Goal: Task Accomplishment & Management: Use online tool/utility

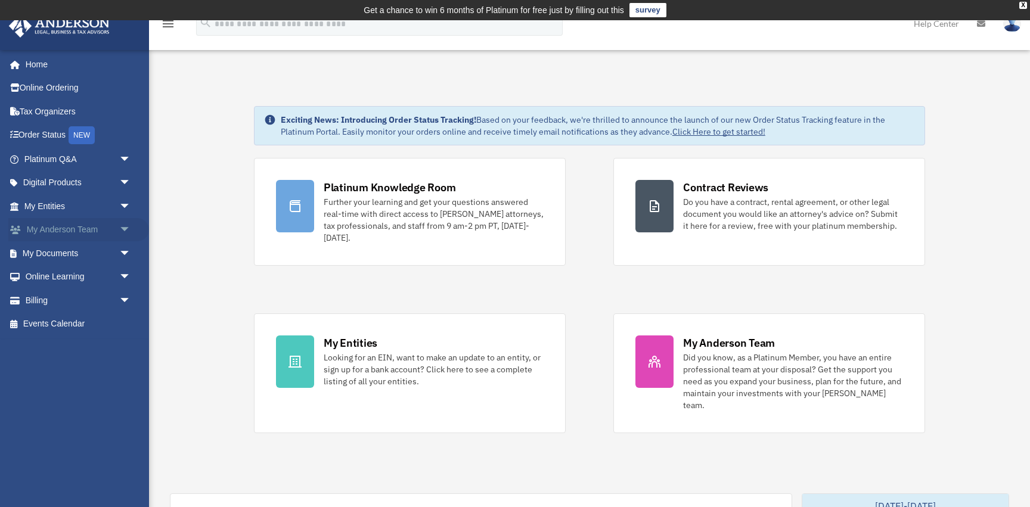
click at [103, 231] on link "My Anderson Team arrow_drop_down" at bounding box center [78, 230] width 141 height 24
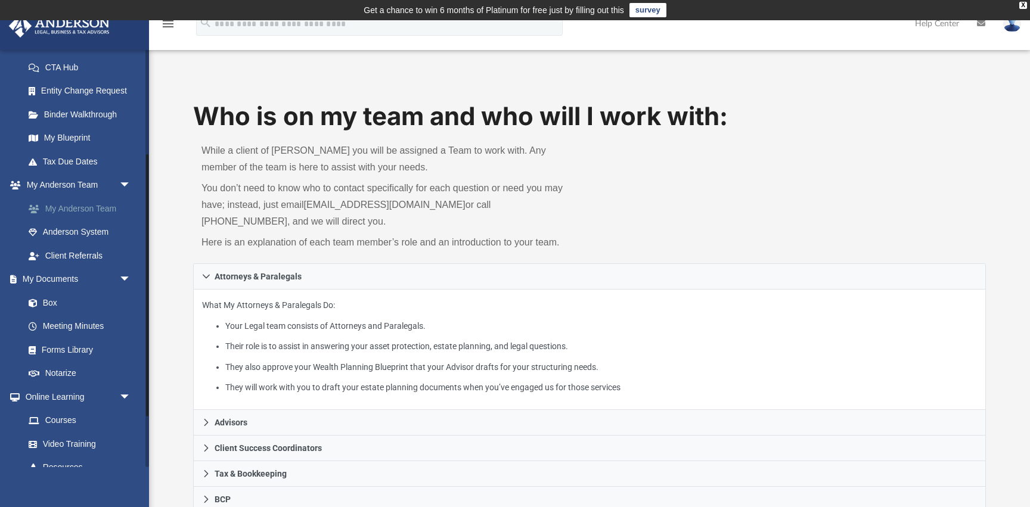
scroll to position [207, 0]
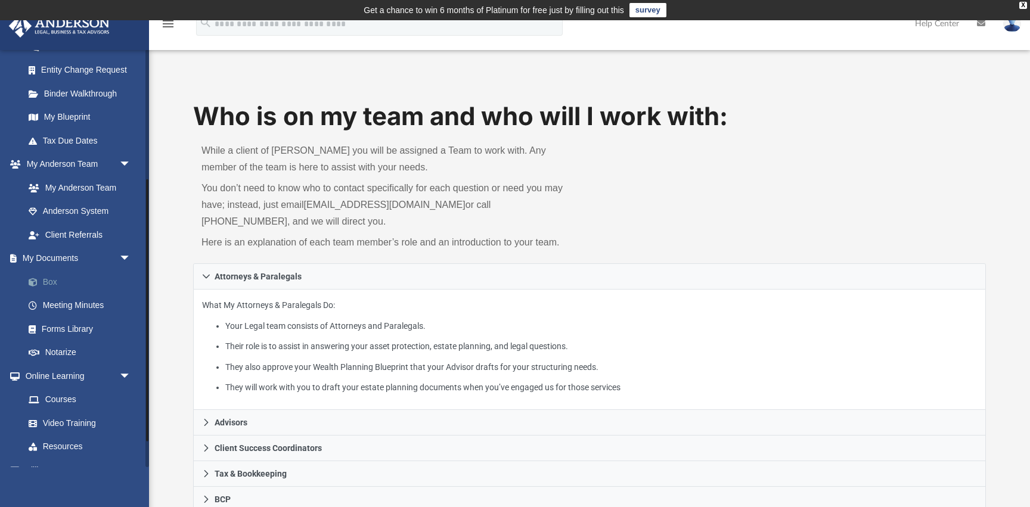
click at [64, 281] on link "Box" at bounding box center [83, 282] width 132 height 24
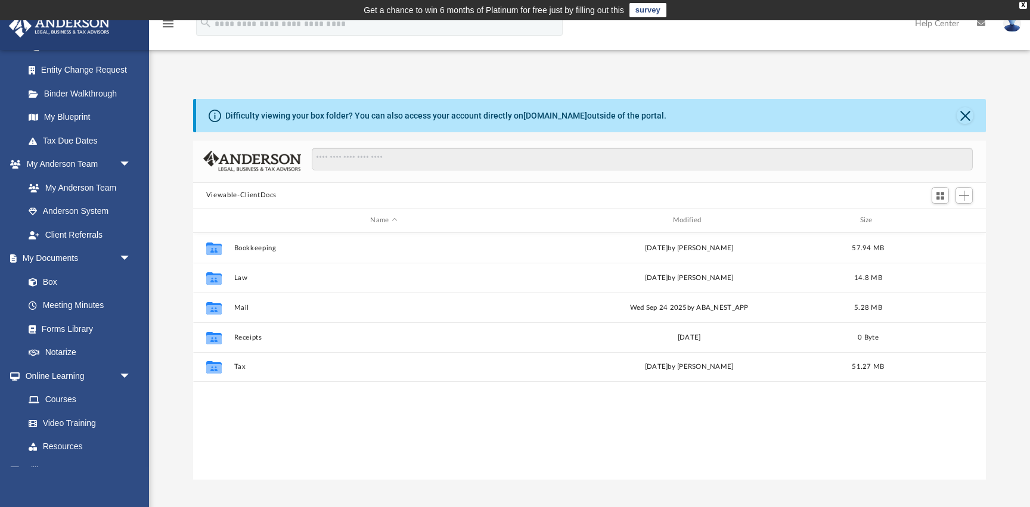
scroll to position [271, 793]
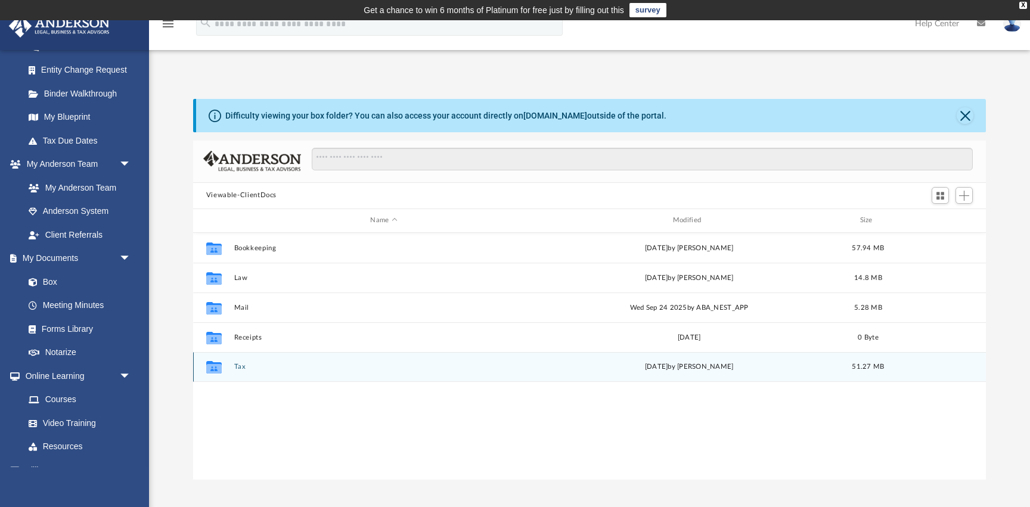
click at [240, 368] on button "Tax" at bounding box center [384, 367] width 300 height 8
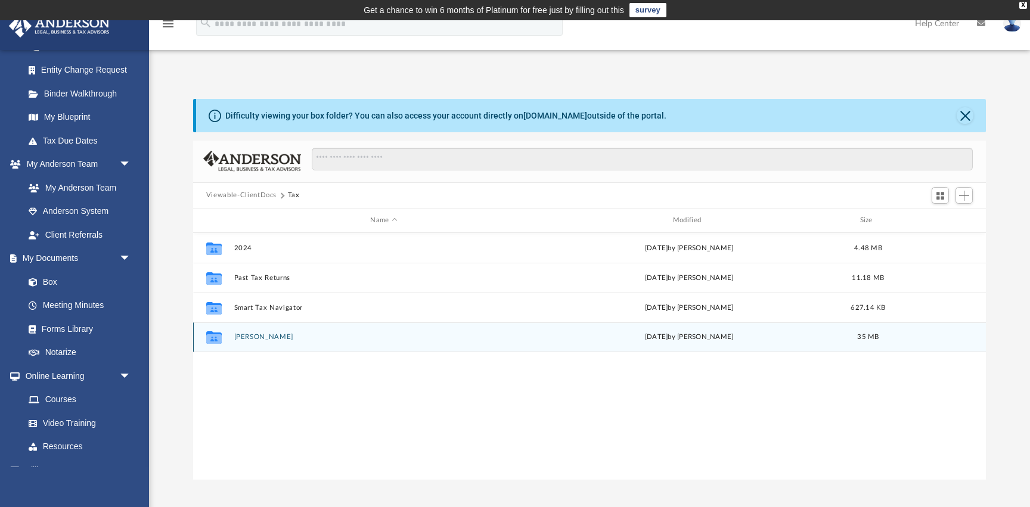
click at [262, 338] on button "[PERSON_NAME]" at bounding box center [384, 337] width 300 height 8
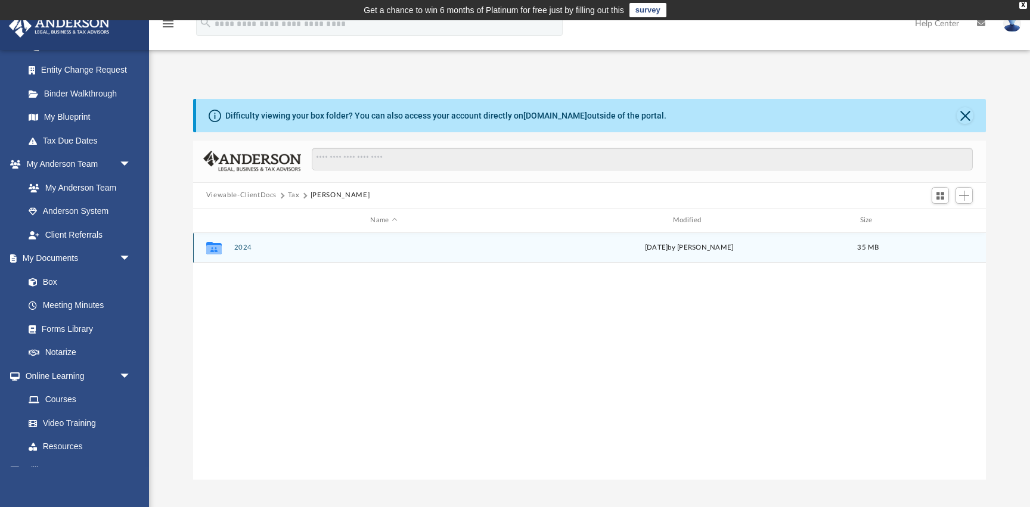
click at [245, 242] on div "Collaborated Folder 2024 [DATE] by [PERSON_NAME] 35 MB" at bounding box center [589, 248] width 793 height 30
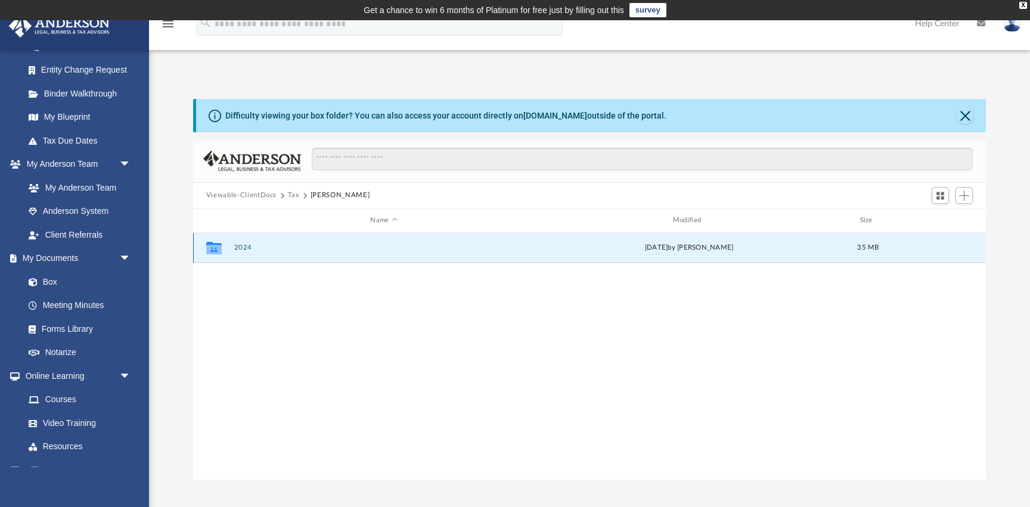
click at [243, 250] on button "2024" at bounding box center [384, 248] width 300 height 8
click at [258, 246] on button "Digital Tax Organizer" at bounding box center [384, 248] width 300 height 8
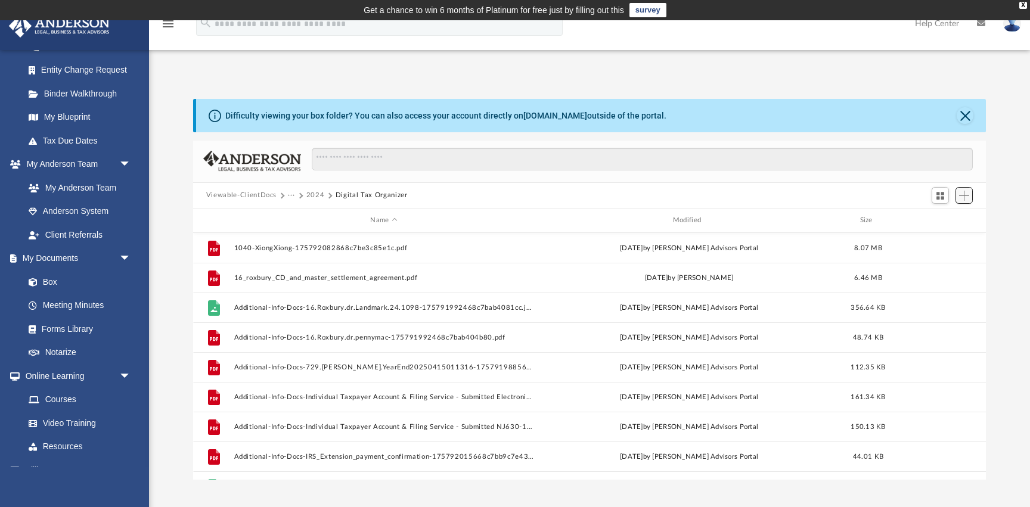
click at [965, 195] on span "Add" at bounding box center [965, 196] width 10 height 10
click at [943, 219] on li "Upload" at bounding box center [948, 219] width 38 height 13
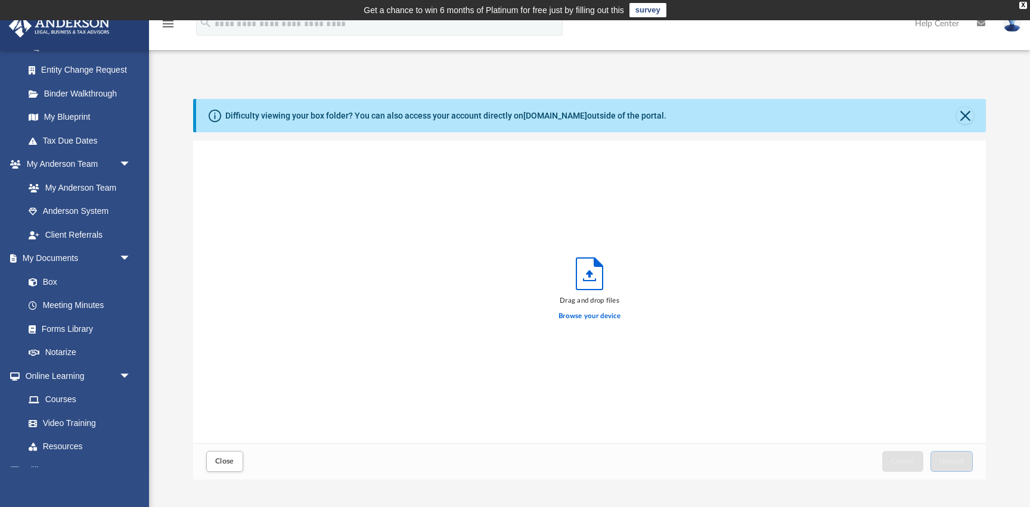
scroll to position [302, 793]
click at [591, 293] on div "Drag and drop files Browse your device" at bounding box center [590, 292] width 62 height 69
click at [588, 319] on label "Browse your device" at bounding box center [590, 316] width 62 height 11
click at [0, 0] on input "Browse your device" at bounding box center [0, 0] width 0 height 0
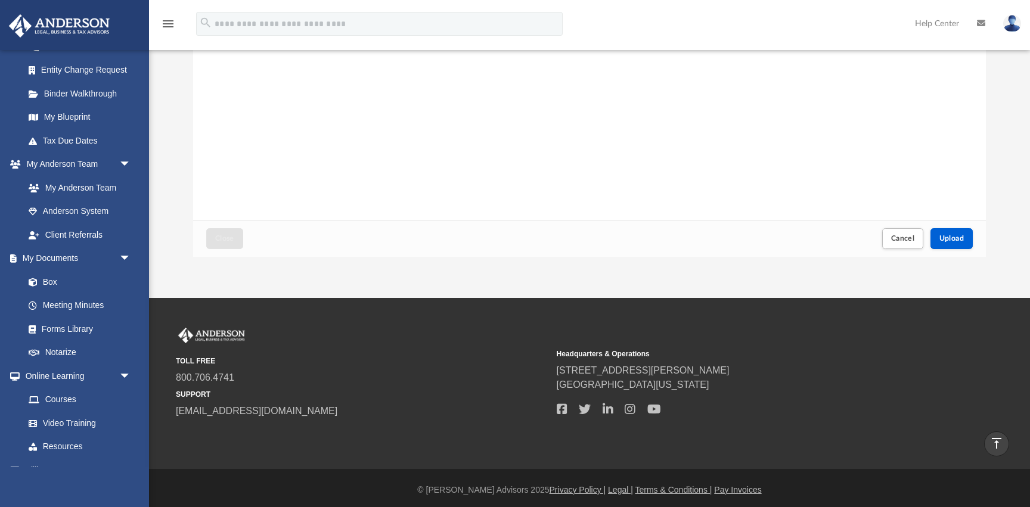
scroll to position [179, 0]
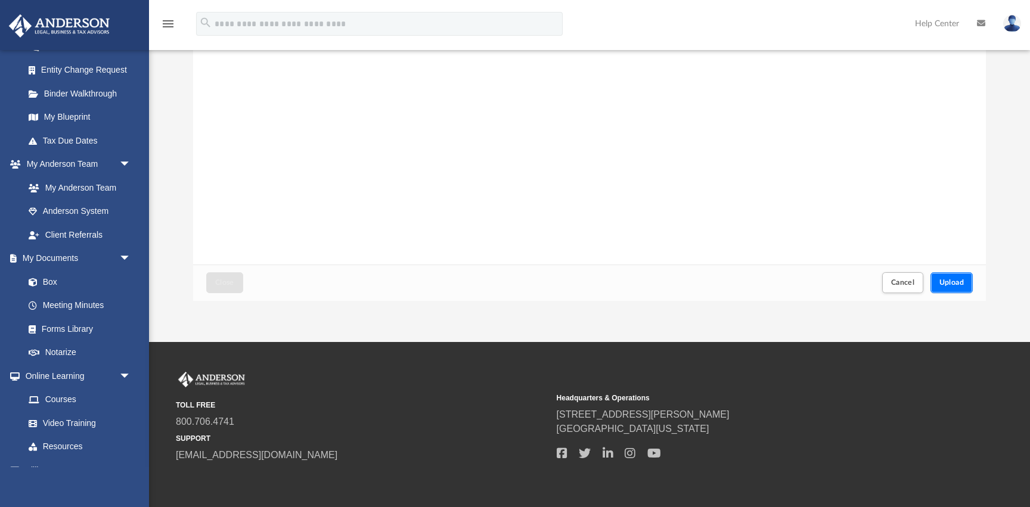
click at [954, 289] on button "Upload" at bounding box center [952, 283] width 43 height 21
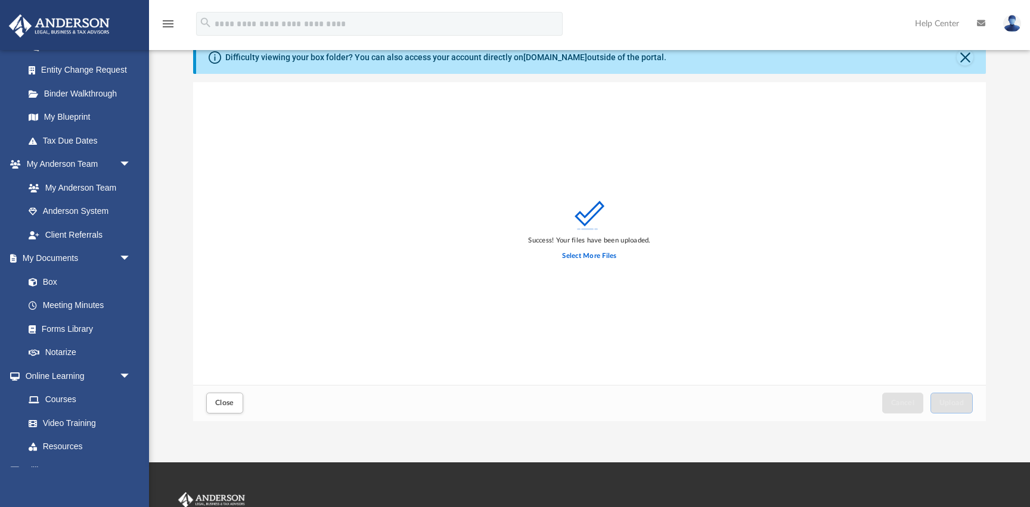
scroll to position [0, 0]
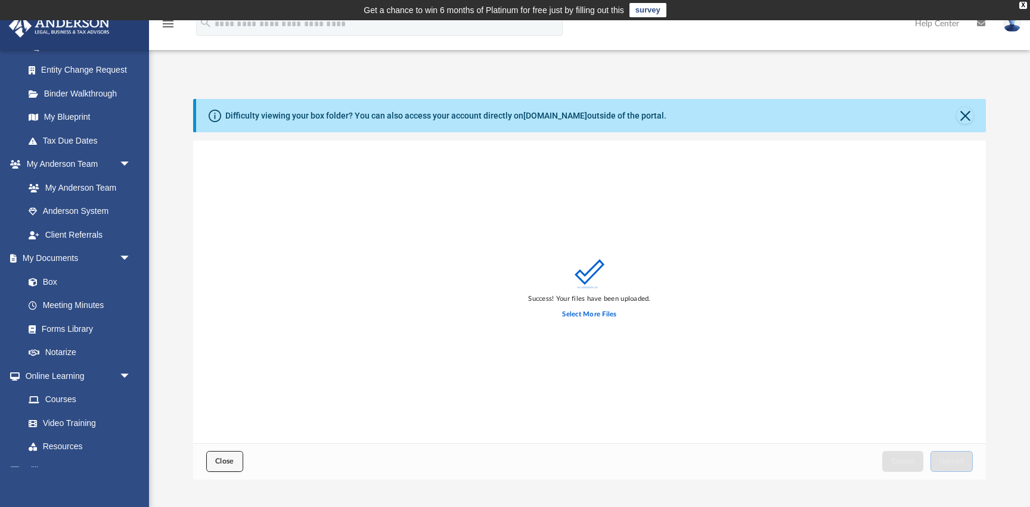
click at [229, 467] on button "Close" at bounding box center [224, 461] width 37 height 21
